Goal: Information Seeking & Learning: Learn about a topic

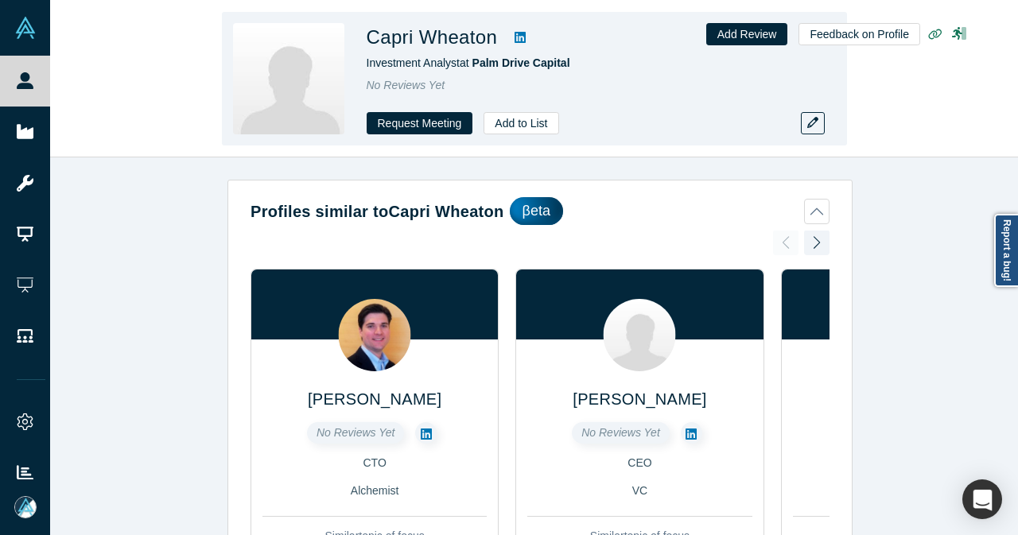
click at [515, 43] on icon at bounding box center [520, 37] width 11 height 11
